Goal: Information Seeking & Learning: Learn about a topic

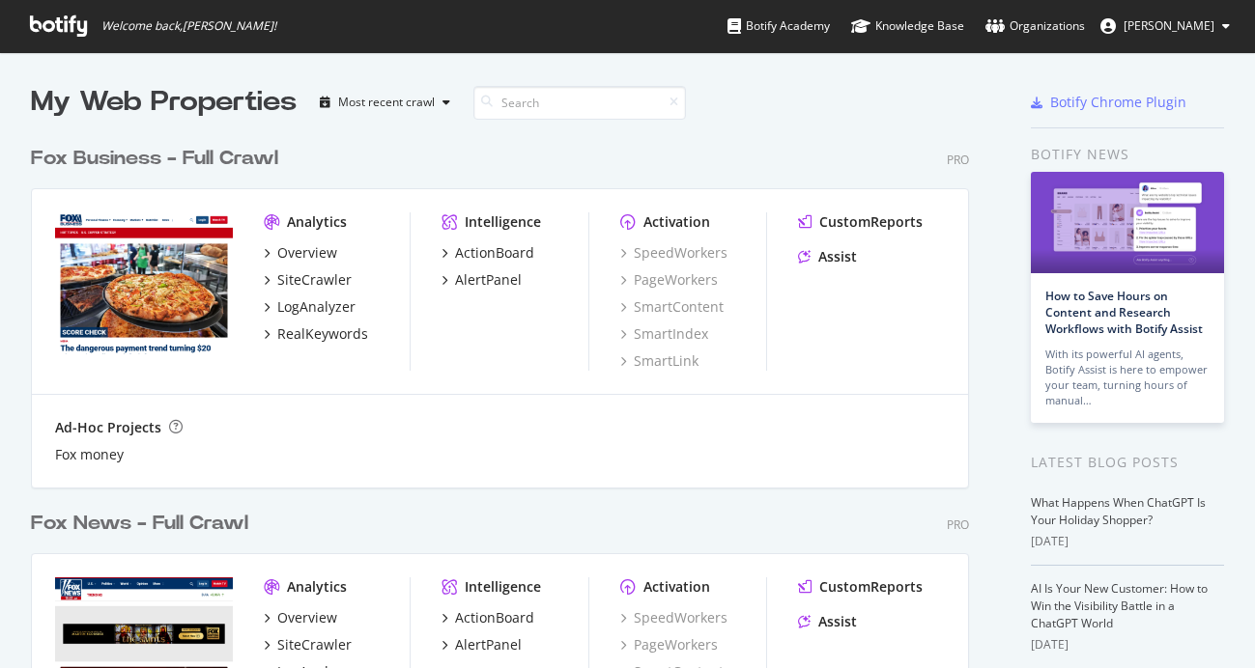
scroll to position [668, 1255]
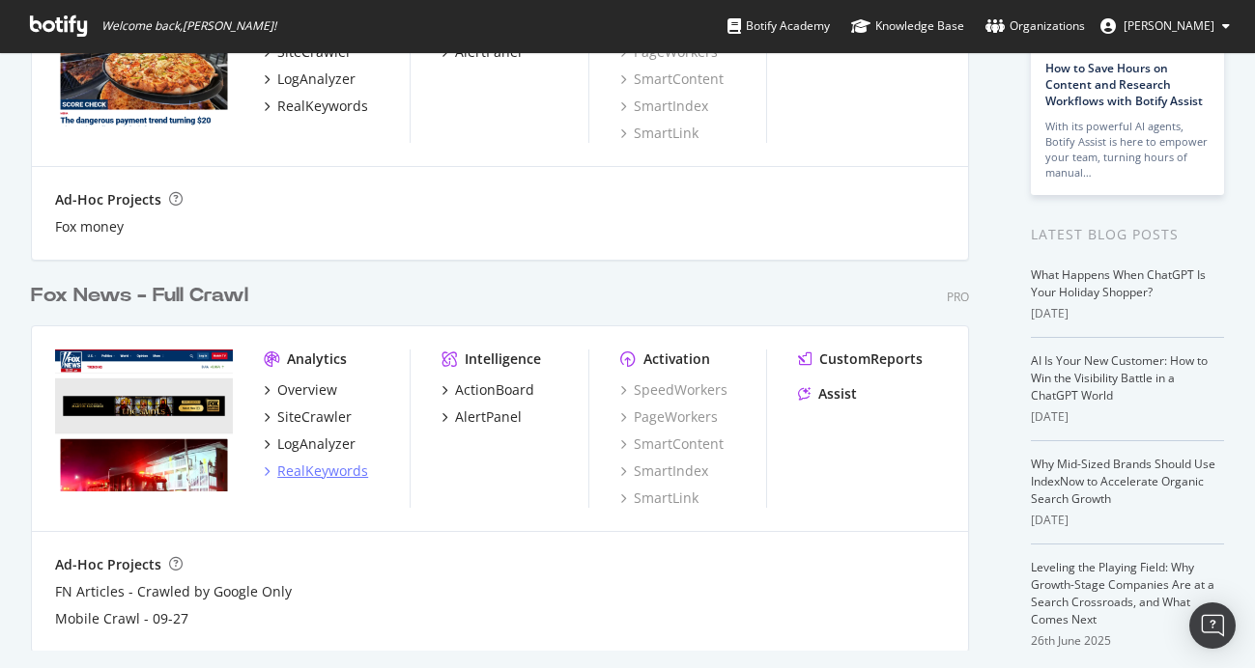
click at [324, 472] on div "RealKeywords" at bounding box center [322, 471] width 91 height 19
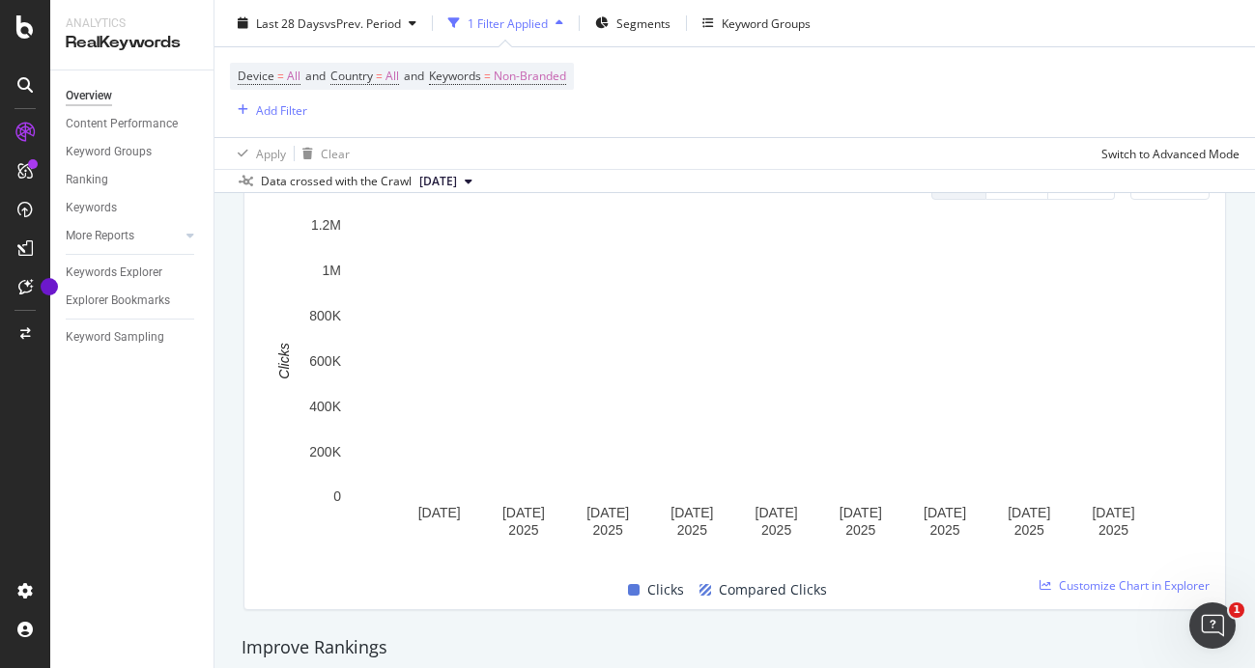
scroll to position [791, 0]
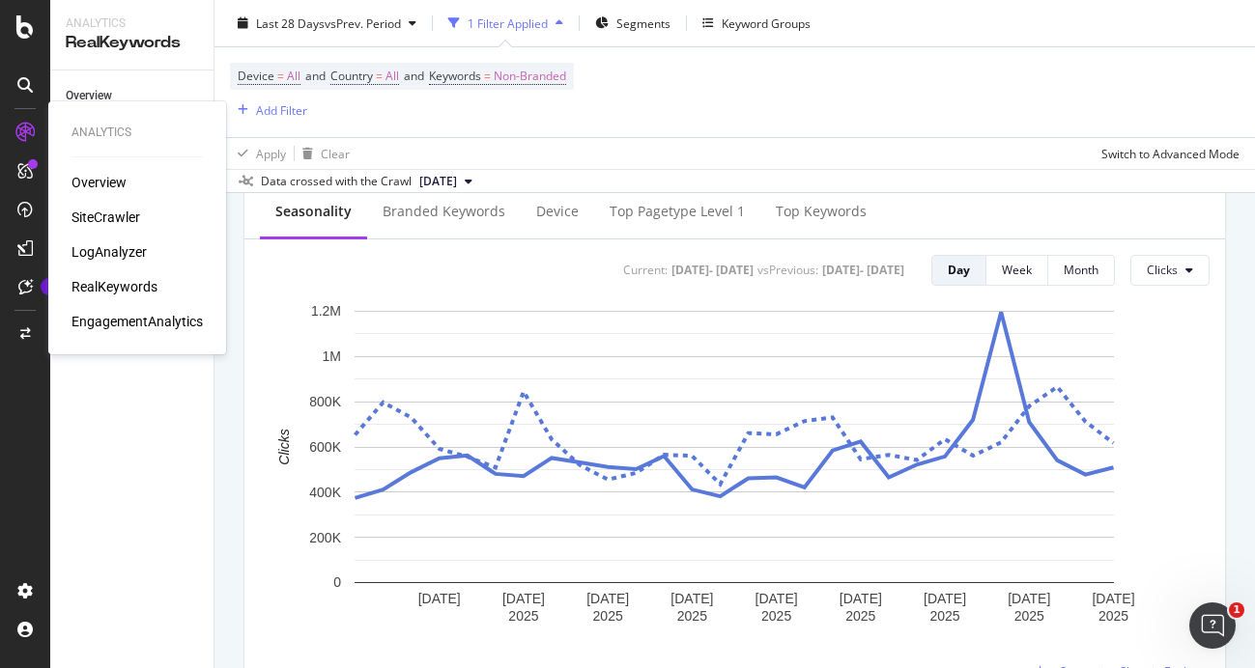
click at [106, 288] on div "RealKeywords" at bounding box center [114, 286] width 86 height 19
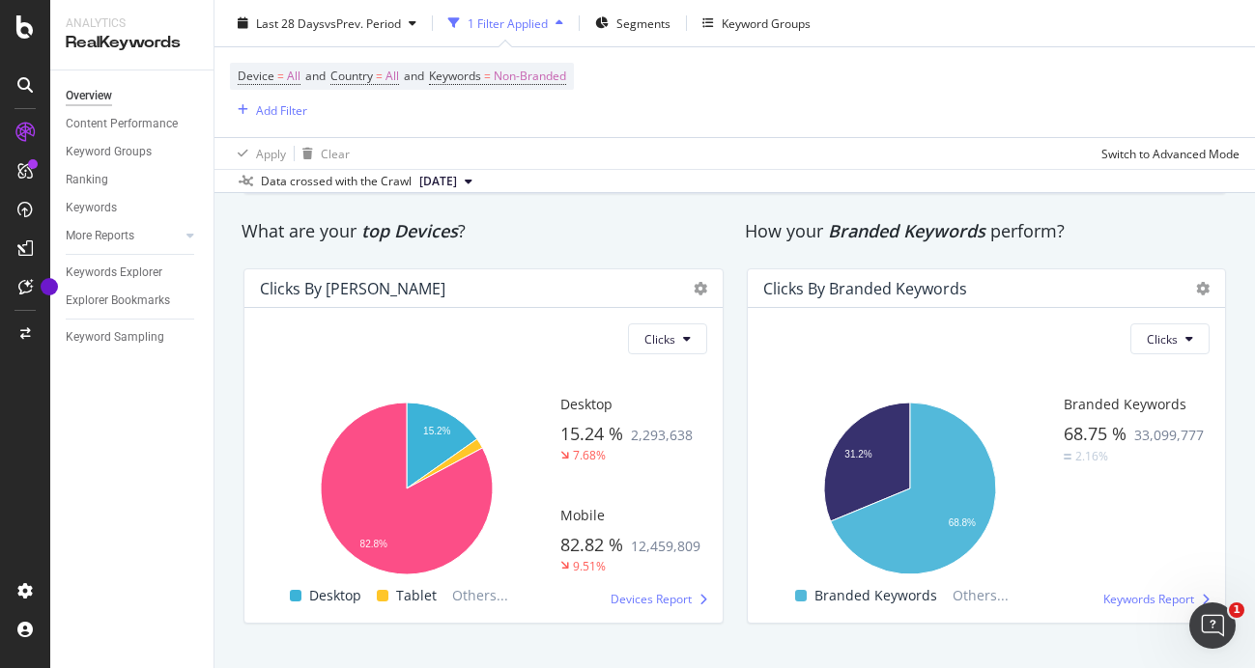
scroll to position [3244, 0]
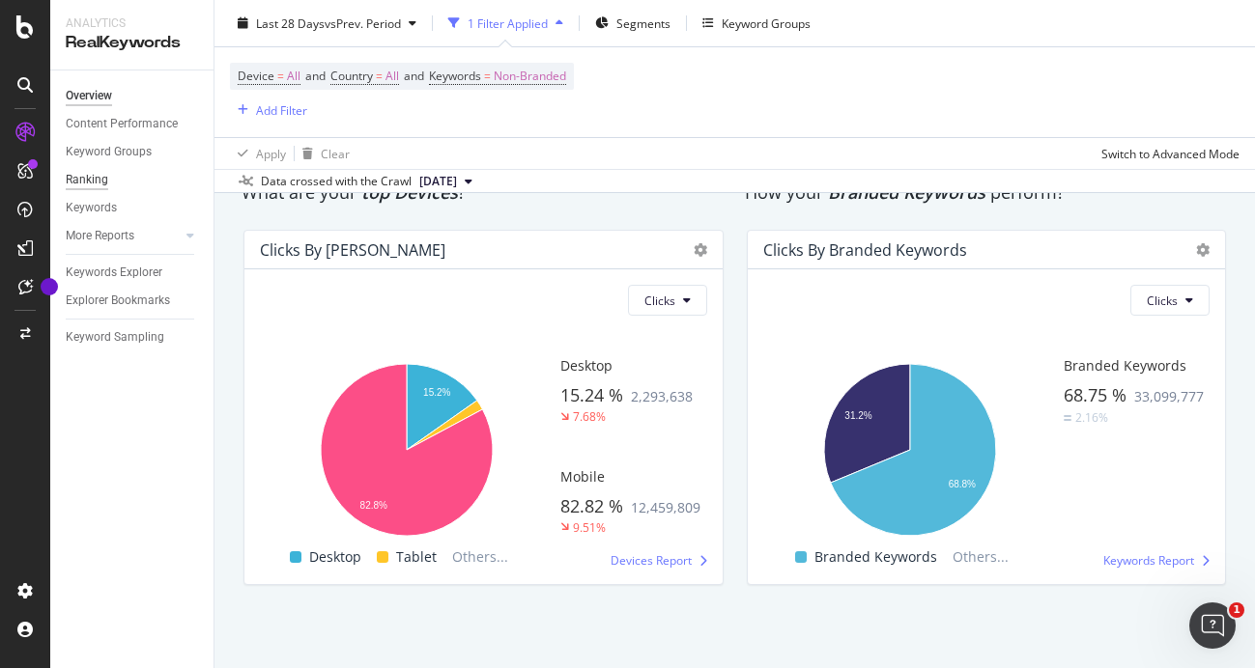
click at [91, 181] on div "Ranking" at bounding box center [87, 180] width 42 height 20
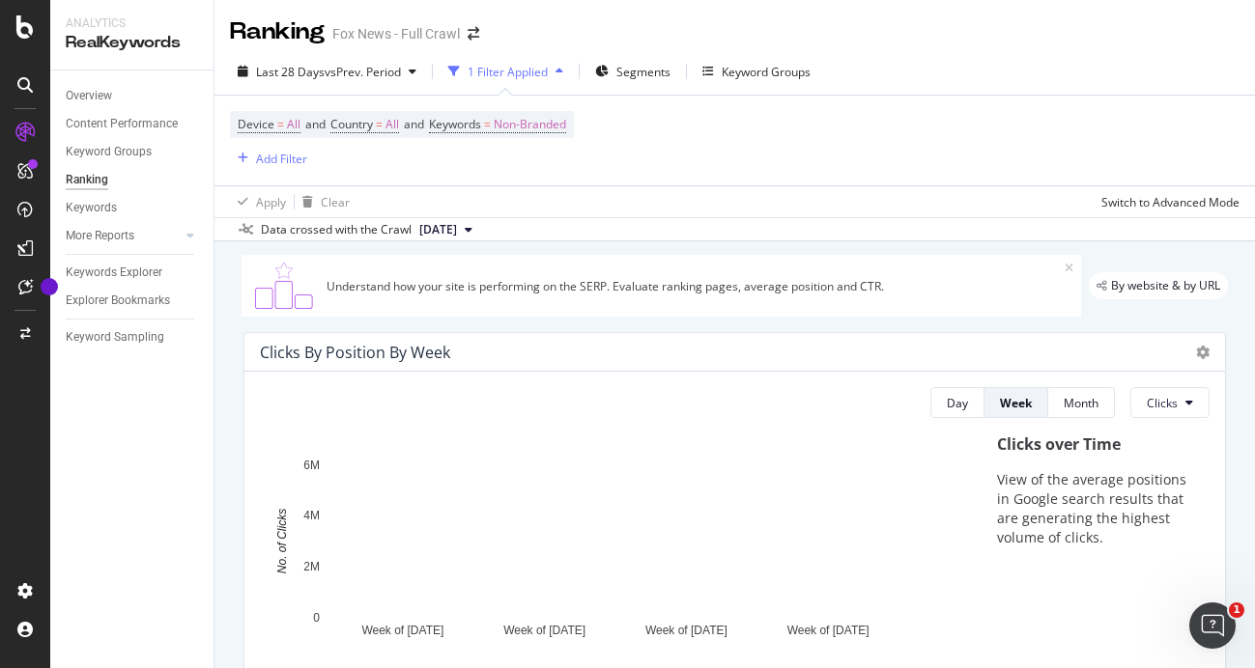
scroll to position [110, 0]
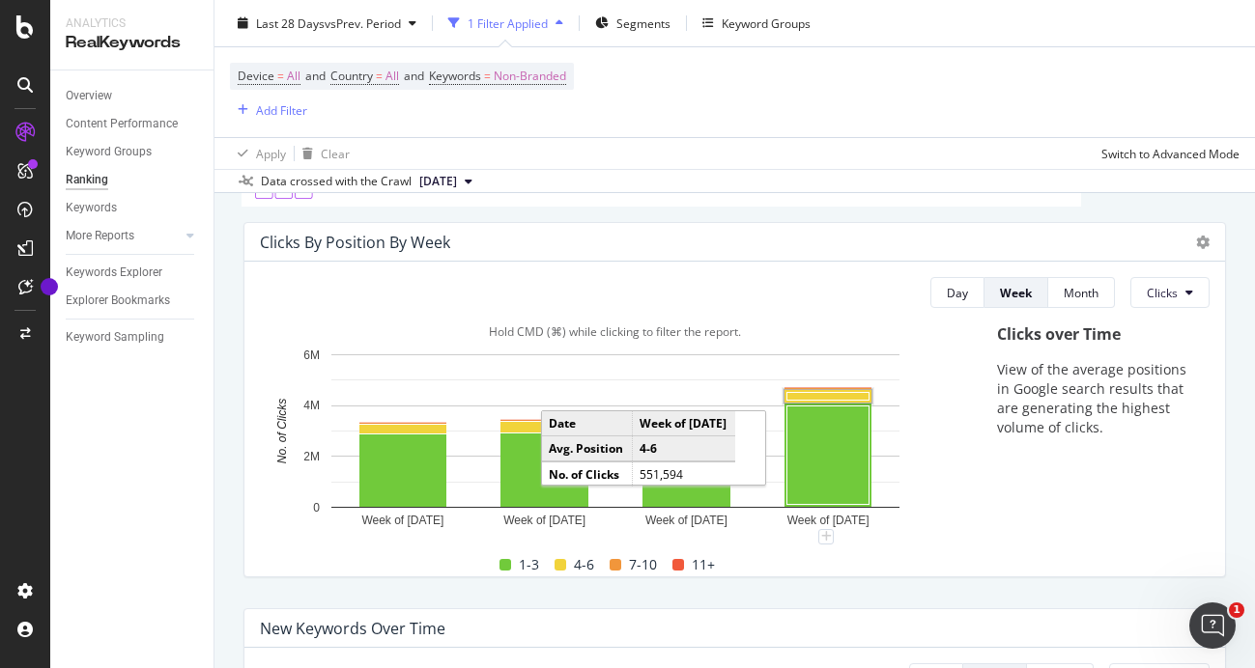
click at [825, 395] on rect "A chart." at bounding box center [828, 397] width 82 height 8
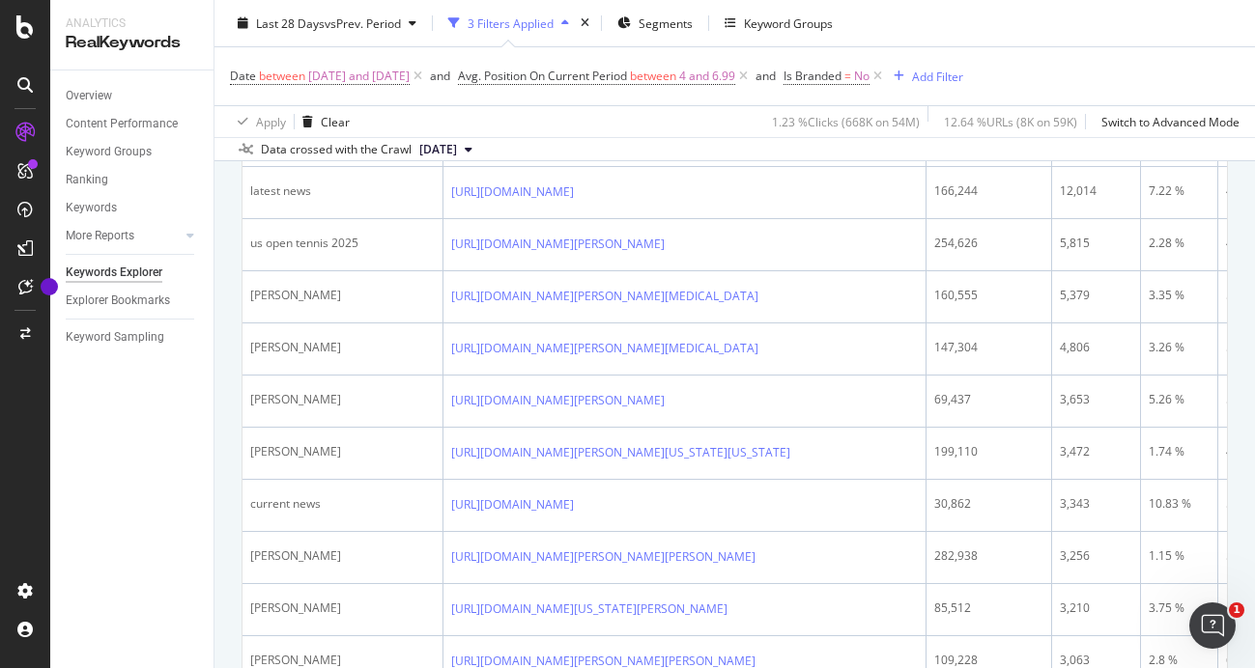
scroll to position [470, 0]
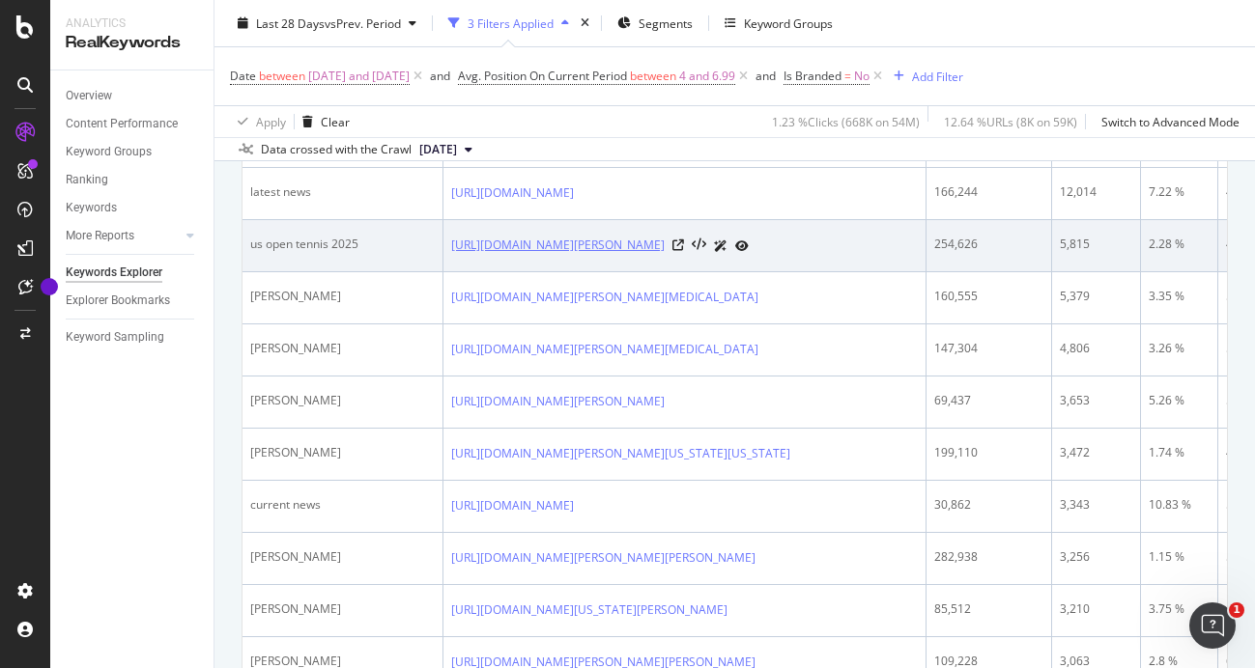
click at [632, 249] on link "[URL][DOMAIN_NAME][PERSON_NAME]" at bounding box center [557, 245] width 213 height 19
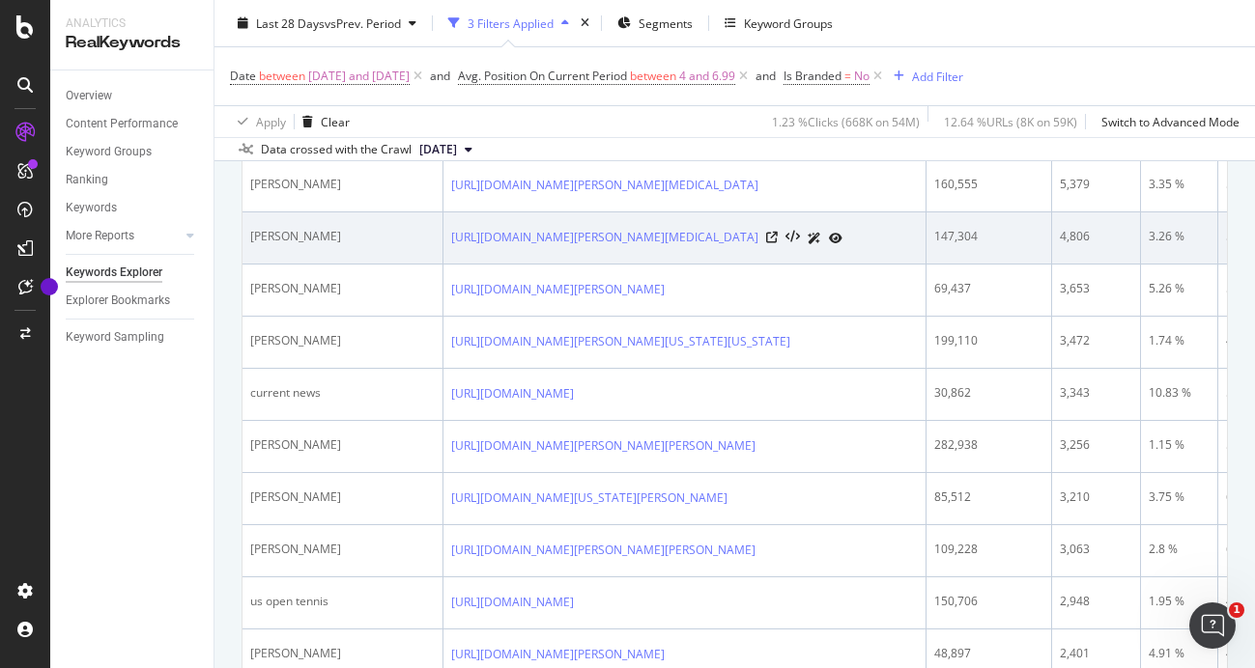
scroll to position [599, 0]
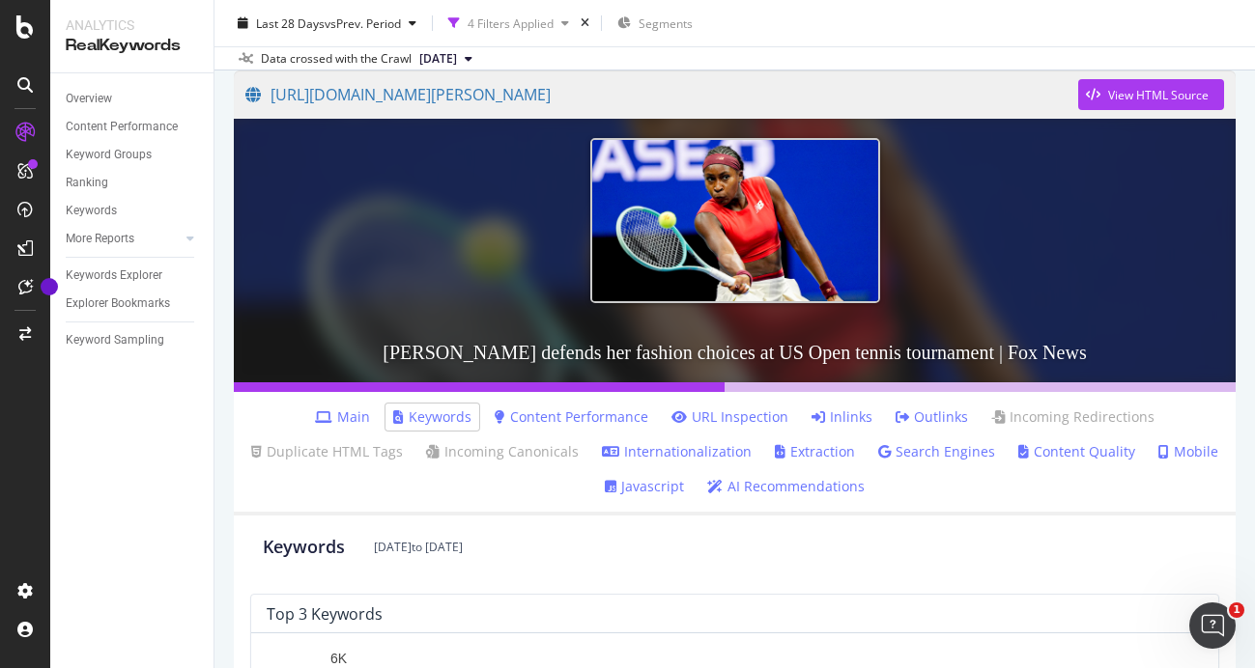
scroll to position [76, 0]
